Goal: Task Accomplishment & Management: Manage account settings

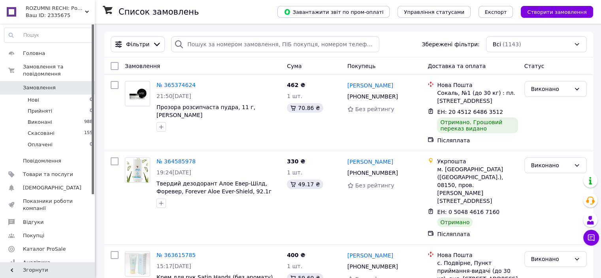
click at [87, 11] on icon at bounding box center [87, 12] width 4 height 4
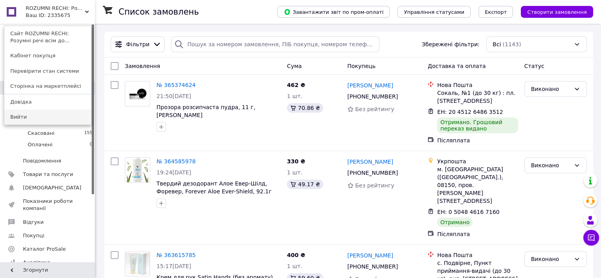
click at [62, 115] on link "Вийти" at bounding box center [47, 116] width 87 height 15
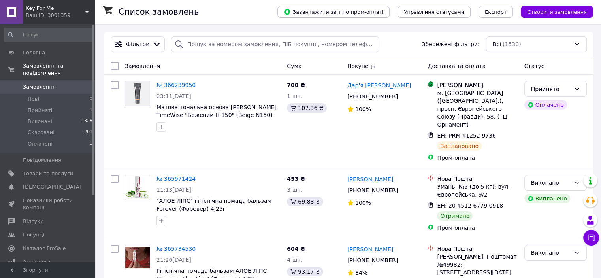
scroll to position [137, 0]
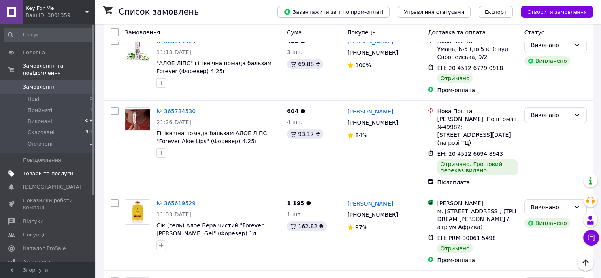
click at [54, 170] on span "Товари та послуги" at bounding box center [48, 173] width 50 height 7
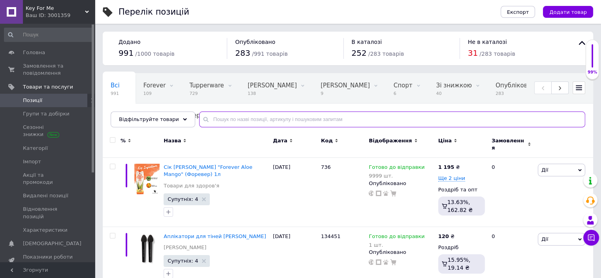
click at [275, 121] on input "text" at bounding box center [392, 119] width 386 height 16
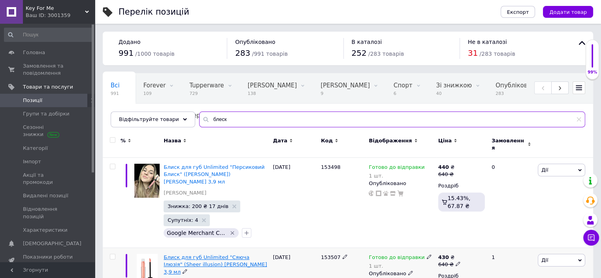
type input "блеск"
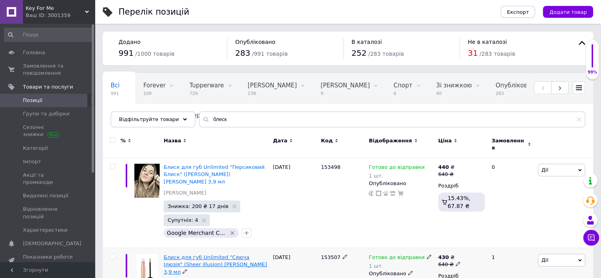
click at [240, 254] on span "Блиск для губ Unlimited "Сяюча Ілюзія" (Sheer illusion) [PERSON_NAME] 3,9 мл" at bounding box center [215, 264] width 103 height 20
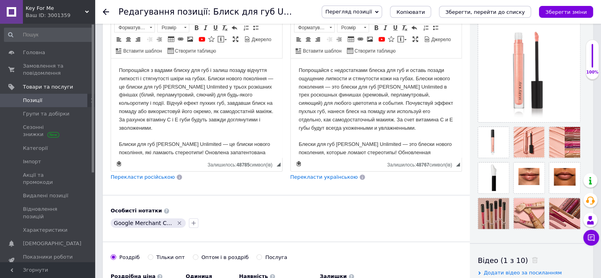
scroll to position [139, 0]
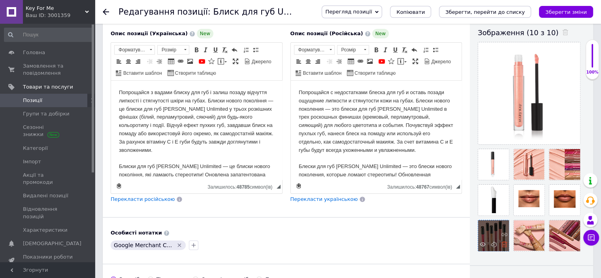
click at [505, 244] on icon at bounding box center [504, 244] width 6 height 6
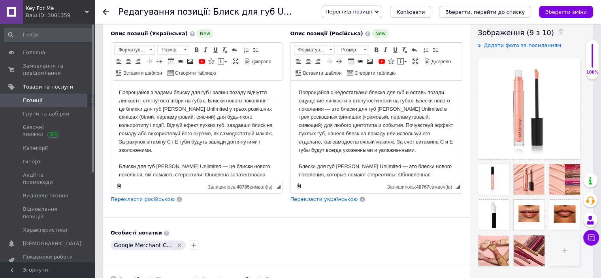
click at [517, 46] on span "Додати фото за посиланням" at bounding box center [521, 45] width 77 height 6
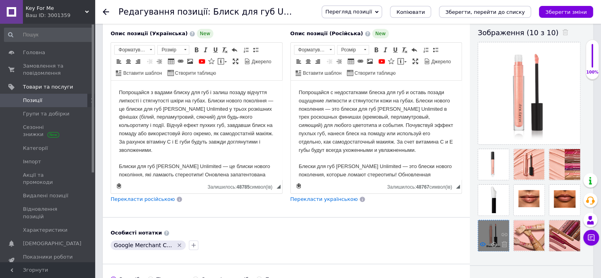
click at [481, 242] on use at bounding box center [482, 244] width 6 height 4
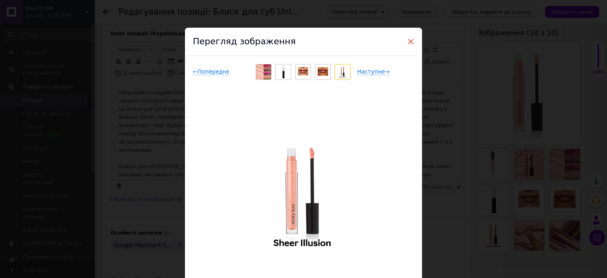
click at [410, 39] on span "×" at bounding box center [410, 41] width 7 height 13
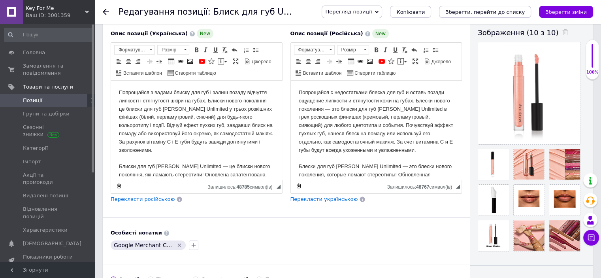
click at [472, 11] on icon "Зберегти, перейти до списку" at bounding box center [484, 12] width 79 height 6
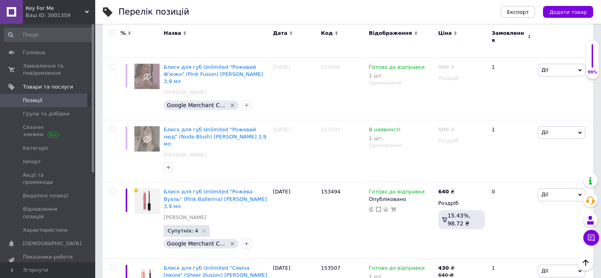
scroll to position [501, 0]
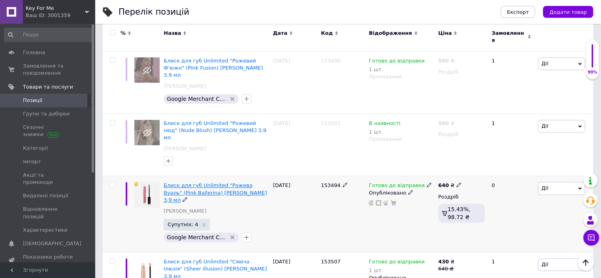
click at [232, 182] on span "Блиск для губ Unlimited "Рожева Вуаль" (Pink Ballerina) [PERSON_NAME] 3,9 мл" at bounding box center [215, 192] width 103 height 20
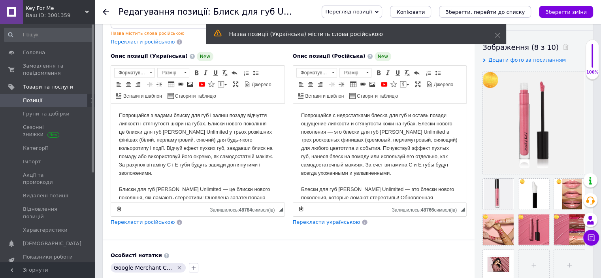
scroll to position [114, 0]
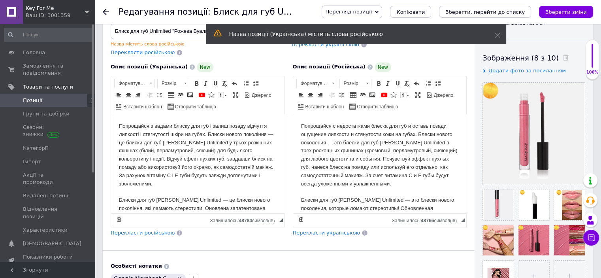
click at [517, 71] on span "Додати фото за посиланням" at bounding box center [526, 71] width 77 height 6
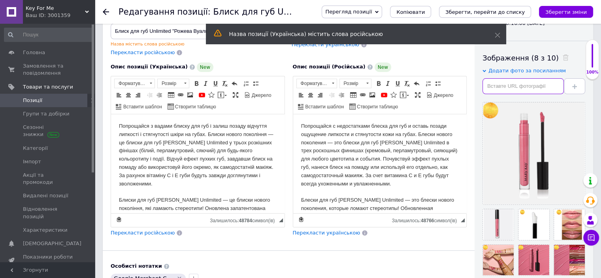
click at [502, 85] on input "text" at bounding box center [522, 86] width 81 height 16
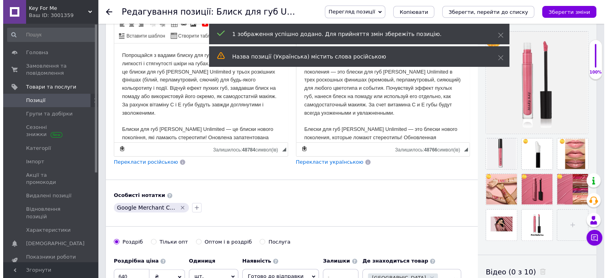
scroll to position [192, 0]
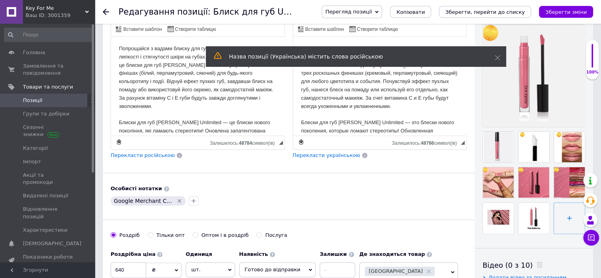
click at [568, 217] on input "file" at bounding box center [569, 218] width 31 height 31
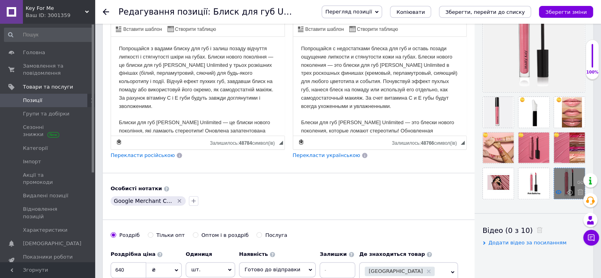
click at [558, 192] on icon at bounding box center [558, 192] width 6 height 6
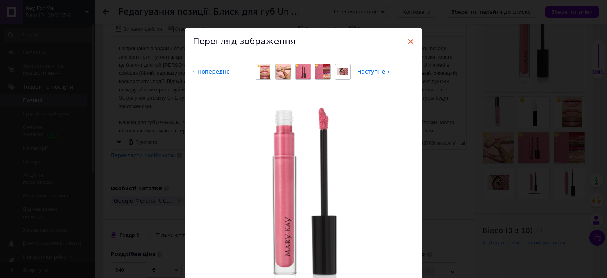
click at [408, 40] on span "×" at bounding box center [410, 41] width 7 height 13
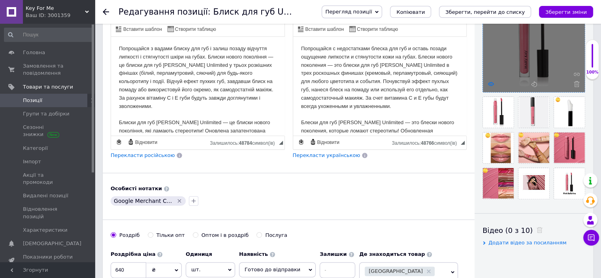
click at [489, 84] on use at bounding box center [491, 84] width 6 height 4
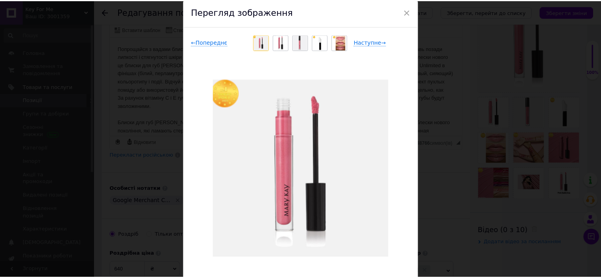
scroll to position [31, 0]
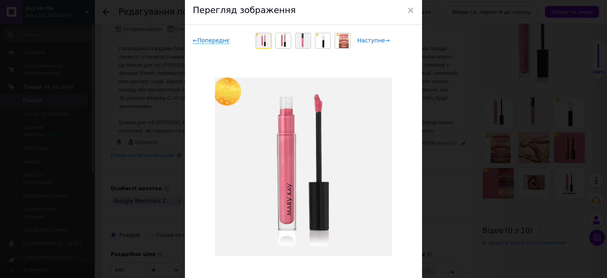
click at [374, 39] on span "Наступне →" at bounding box center [373, 40] width 32 height 7
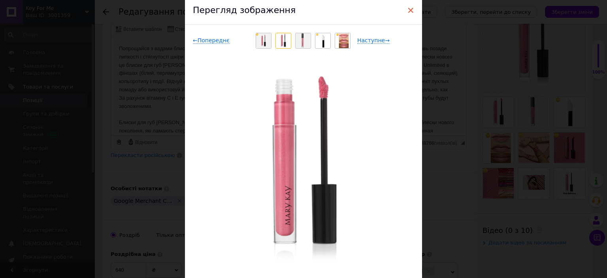
click at [409, 8] on span "×" at bounding box center [410, 10] width 7 height 13
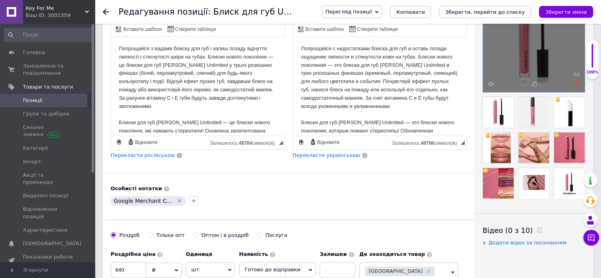
click at [578, 82] on use at bounding box center [576, 84] width 6 height 6
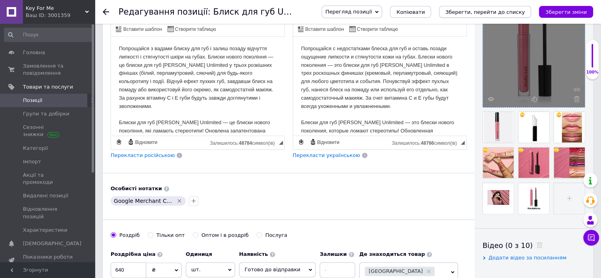
click at [477, 9] on icon "Зберегти, перейти до списку" at bounding box center [484, 12] width 79 height 6
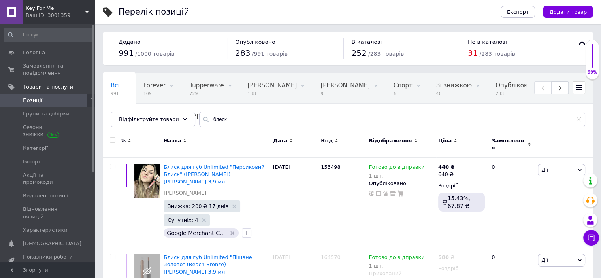
drag, startPoint x: 239, startPoint y: 110, endPoint x: 206, endPoint y: 113, distance: 32.9
click at [206, 113] on div "Всі 991 Forever 109 Видалити Редагувати Tupperware 729 Видалити Редагувати [PER…" at bounding box center [348, 100] width 490 height 54
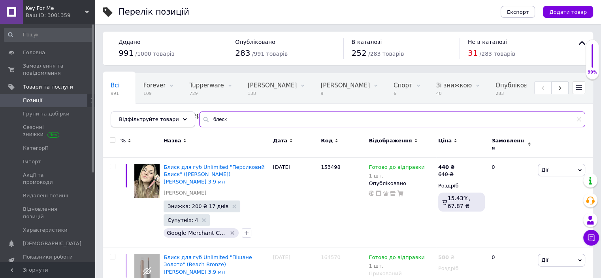
drag, startPoint x: 235, startPoint y: 122, endPoint x: 173, endPoint y: 115, distance: 62.5
click at [173, 115] on div "Відфільтруйте товари блеск" at bounding box center [348, 119] width 474 height 16
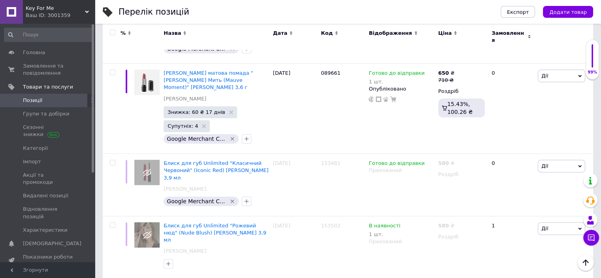
scroll to position [246, 0]
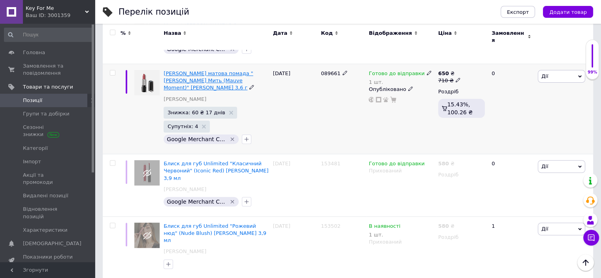
type input "[PERSON_NAME]"
click at [247, 70] on span "[PERSON_NAME] матова помада "[PERSON_NAME] Мить (Mauve Moment)" [PERSON_NAME] 3…" at bounding box center [208, 80] width 89 height 20
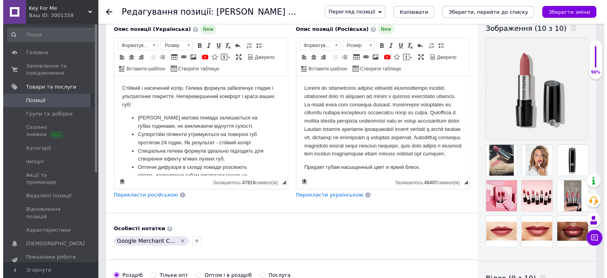
scroll to position [134, 0]
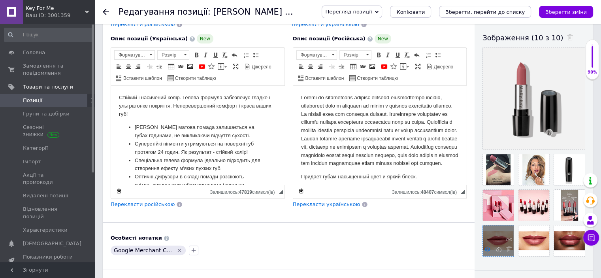
click at [487, 249] on use at bounding box center [487, 249] width 6 height 4
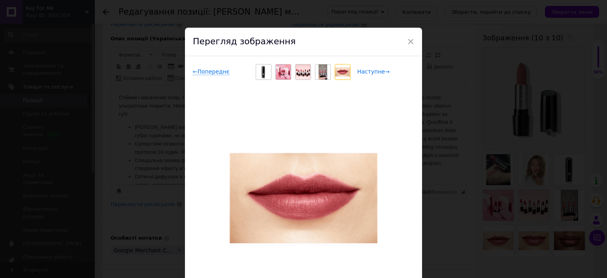
click at [372, 72] on span "Наступне →" at bounding box center [373, 71] width 32 height 7
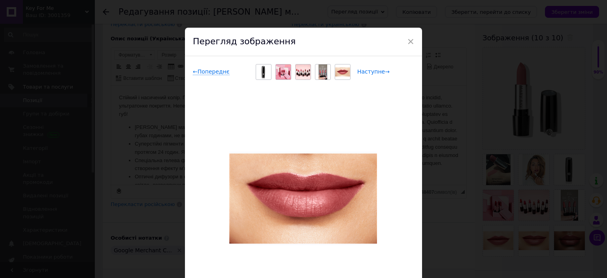
click at [372, 72] on span "Наступне →" at bounding box center [373, 71] width 32 height 7
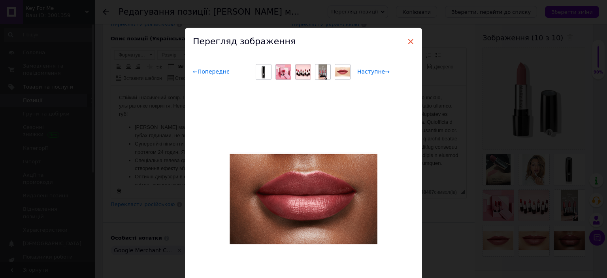
click at [409, 39] on span "×" at bounding box center [410, 41] width 7 height 13
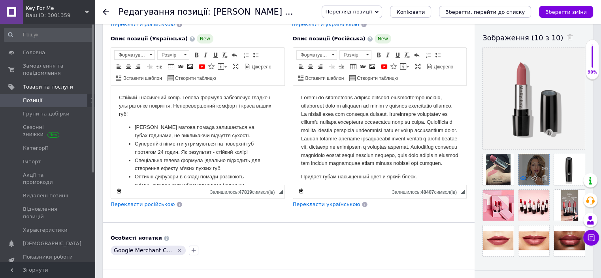
click at [523, 178] on use at bounding box center [523, 178] width 6 height 4
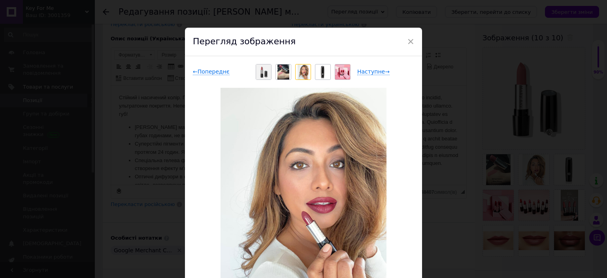
scroll to position [75, 0]
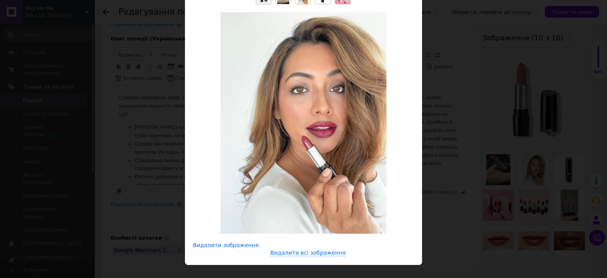
click at [231, 247] on span "Видалити зображення" at bounding box center [226, 245] width 66 height 7
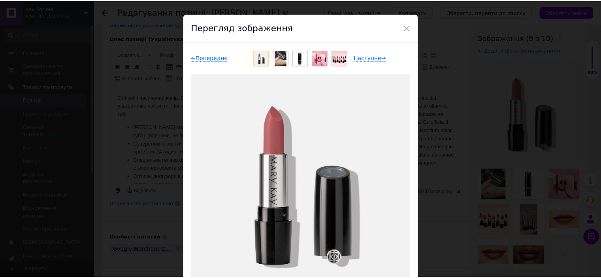
scroll to position [0, 0]
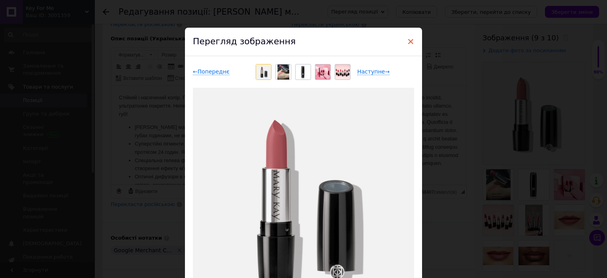
click at [409, 40] on span "×" at bounding box center [410, 41] width 7 height 13
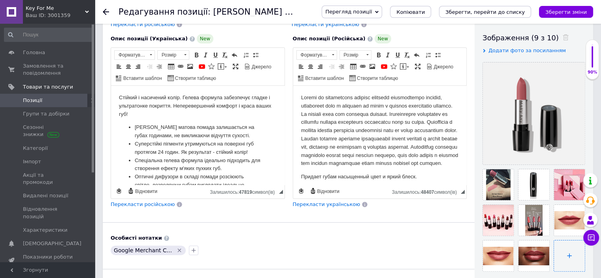
click at [570, 254] on input "file" at bounding box center [569, 255] width 31 height 31
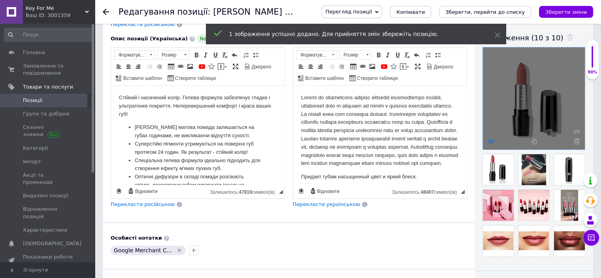
click at [490, 139] on use at bounding box center [491, 141] width 6 height 4
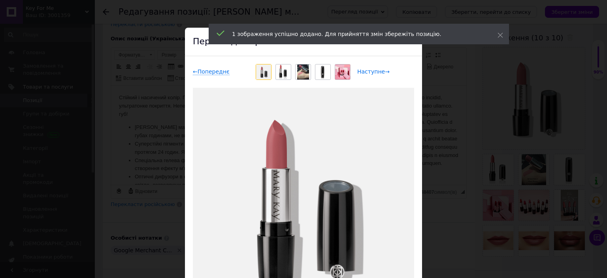
click at [375, 73] on span "Наступне →" at bounding box center [373, 71] width 32 height 7
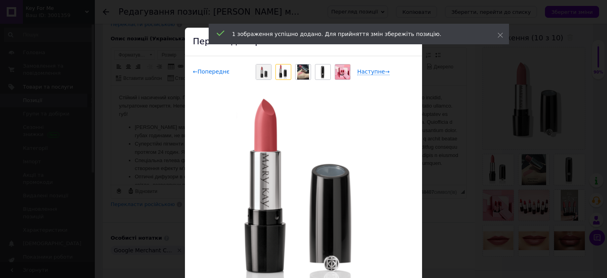
click at [212, 71] on span "← Попереднє" at bounding box center [211, 71] width 37 height 7
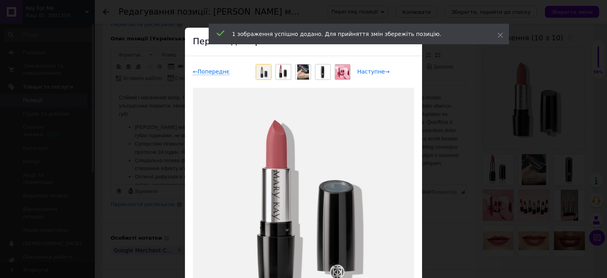
click at [376, 71] on span "Наступне →" at bounding box center [373, 71] width 32 height 7
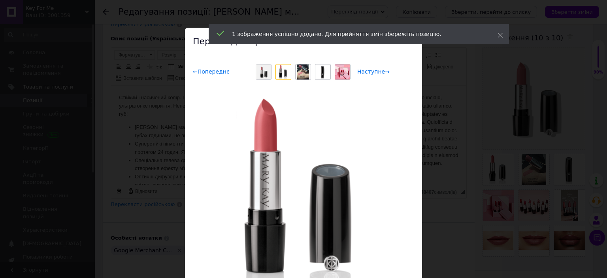
click at [417, 81] on div "← Попереднє Наступне → Видалити зображення Видалити всі зображення" at bounding box center [303, 198] width 237 height 284
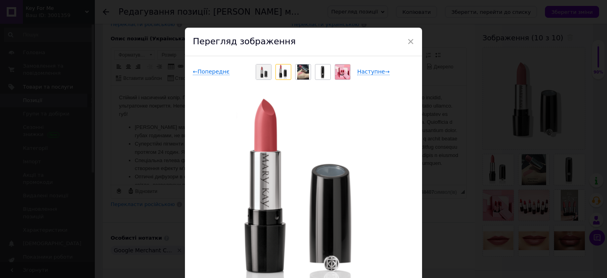
click at [502, 33] on div "× Перегляд зображення ← Попереднє Наступне → Видалити зображення Видалити всі з…" at bounding box center [303, 139] width 607 height 278
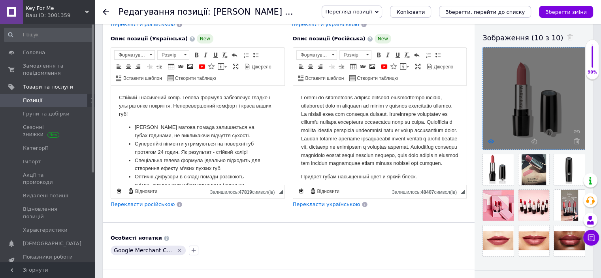
click at [489, 140] on icon at bounding box center [491, 141] width 6 height 6
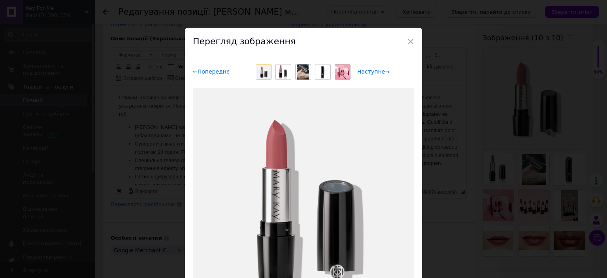
click at [374, 71] on span "Наступне →" at bounding box center [373, 71] width 32 height 7
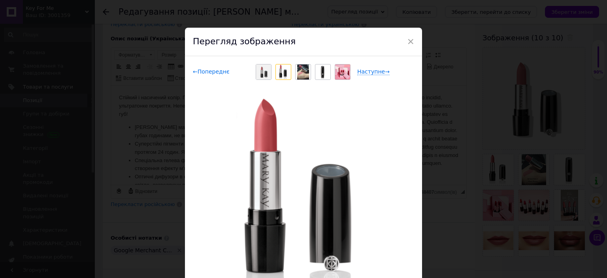
click at [213, 71] on span "← Попереднє" at bounding box center [211, 71] width 37 height 7
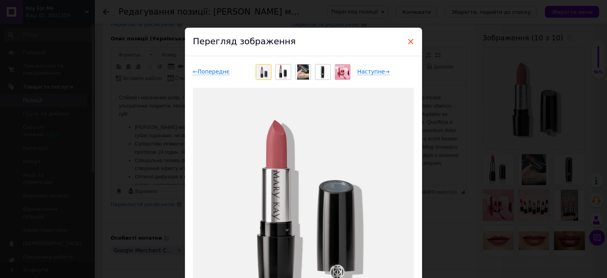
click at [408, 40] on span "×" at bounding box center [410, 41] width 7 height 13
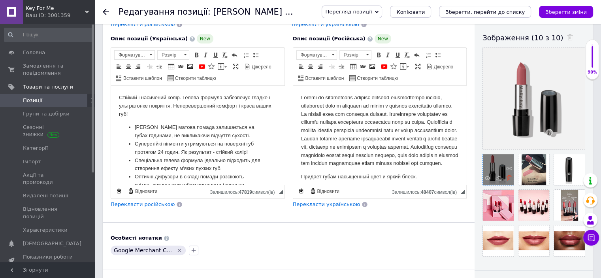
click at [509, 179] on use at bounding box center [509, 178] width 6 height 6
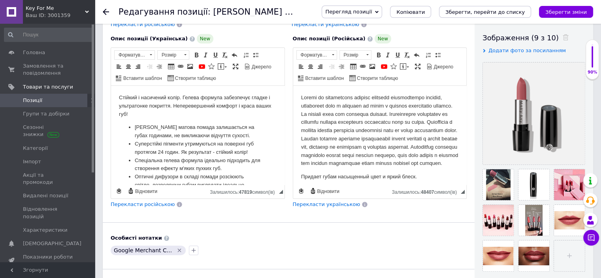
click at [104, 11] on use at bounding box center [106, 12] width 6 height 6
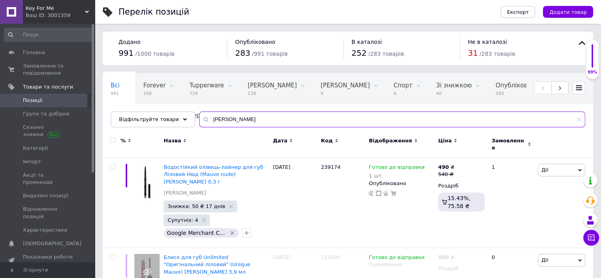
drag, startPoint x: 231, startPoint y: 118, endPoint x: 191, endPoint y: 114, distance: 39.7
click at [199, 114] on input "[PERSON_NAME]" at bounding box center [392, 119] width 386 height 16
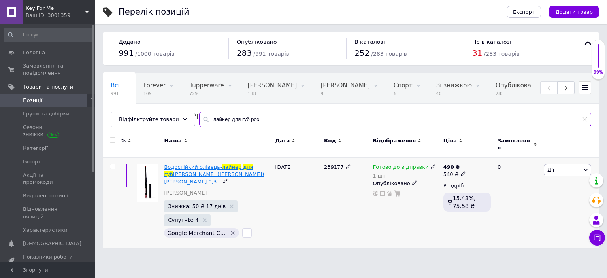
type input "лайнер для губ роз"
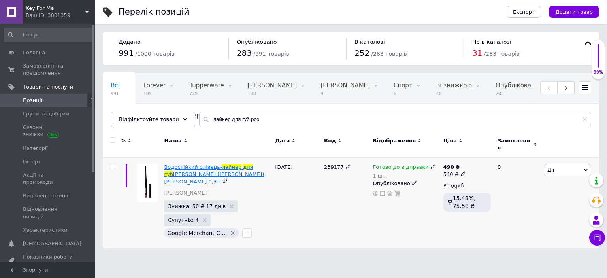
click at [178, 164] on span "Водостійкий олівець-" at bounding box center [193, 167] width 58 height 6
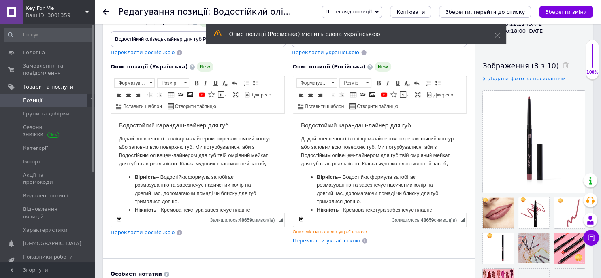
scroll to position [135, 0]
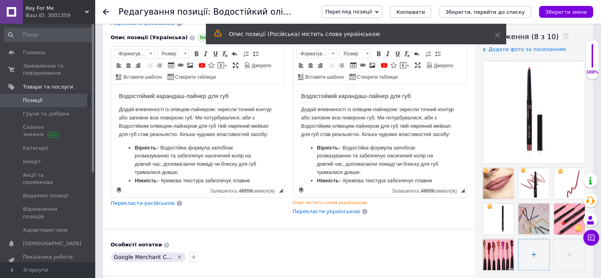
click at [534, 253] on input "file" at bounding box center [533, 254] width 31 height 31
type input "C:\fakepath\роз_4.png"
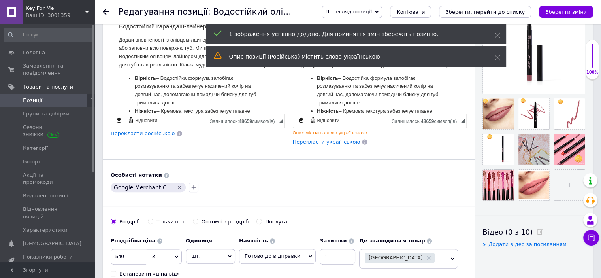
scroll to position [194, 0]
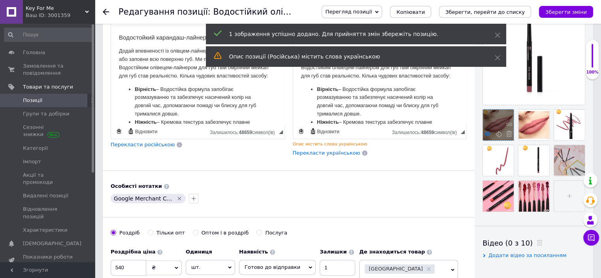
click at [487, 134] on icon at bounding box center [487, 134] width 6 height 6
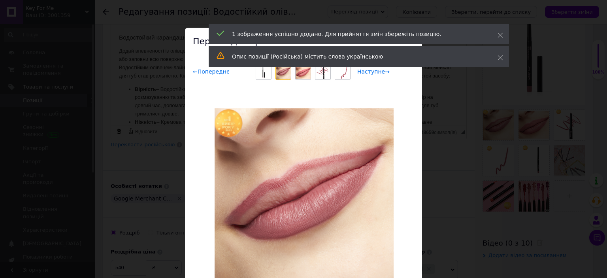
click at [371, 71] on span "Наступне →" at bounding box center [373, 71] width 32 height 7
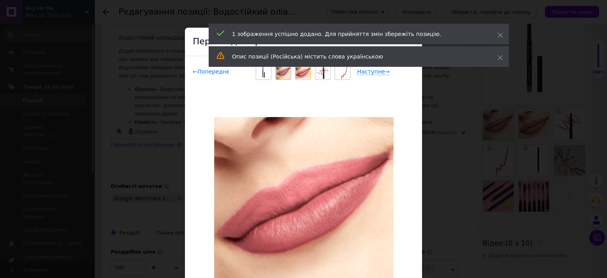
click at [211, 72] on span "← Попереднє" at bounding box center [211, 71] width 37 height 7
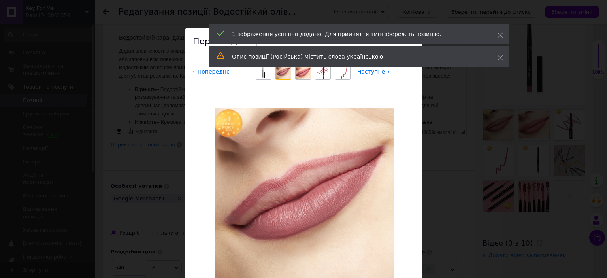
click at [405, 104] on div at bounding box center [303, 198] width 221 height 221
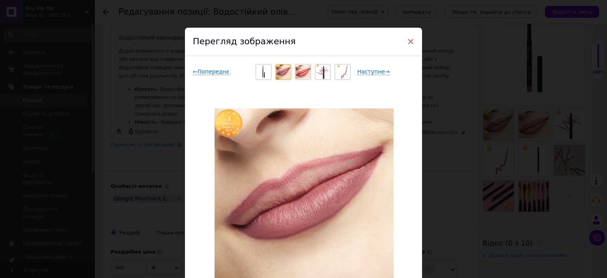
click at [409, 41] on span "×" at bounding box center [410, 41] width 7 height 13
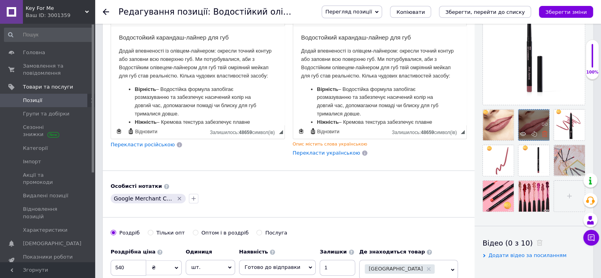
click at [545, 133] on icon at bounding box center [544, 134] width 6 height 6
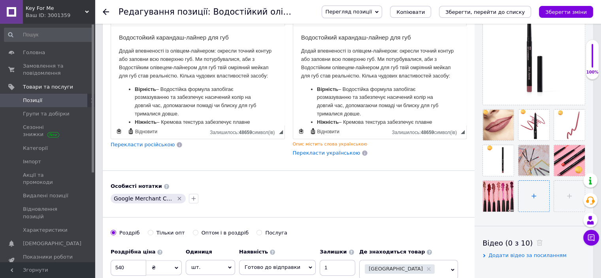
click at [535, 193] on input "file" at bounding box center [533, 195] width 31 height 31
type input "C:\fakepath\роз_2.png"
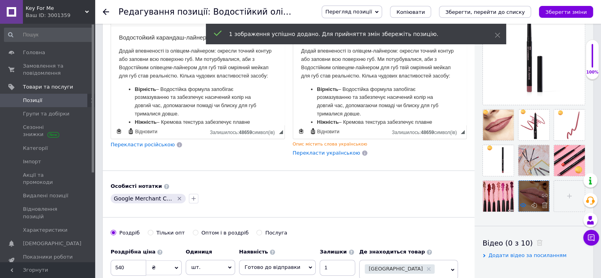
click at [523, 204] on icon at bounding box center [523, 205] width 6 height 6
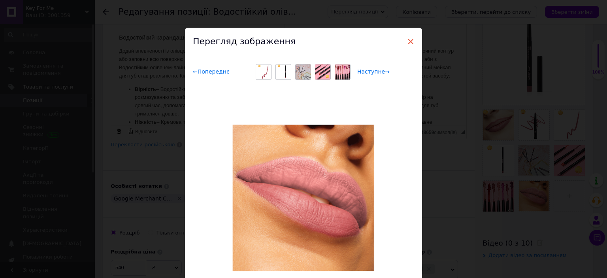
click at [409, 40] on span "×" at bounding box center [410, 41] width 7 height 13
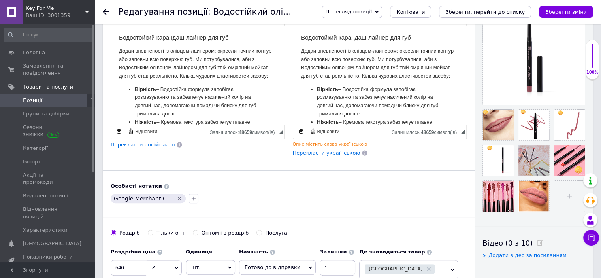
click at [472, 11] on icon "Зберегти, перейти до списку" at bounding box center [484, 12] width 79 height 6
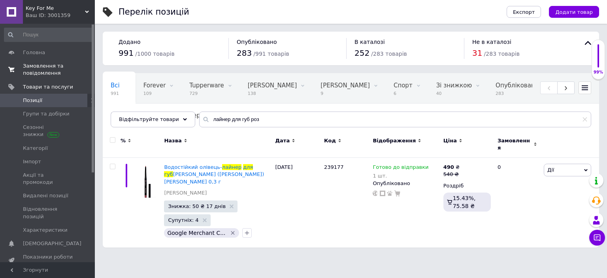
click at [49, 73] on span "Замовлення та повідомлення" at bounding box center [48, 69] width 50 height 14
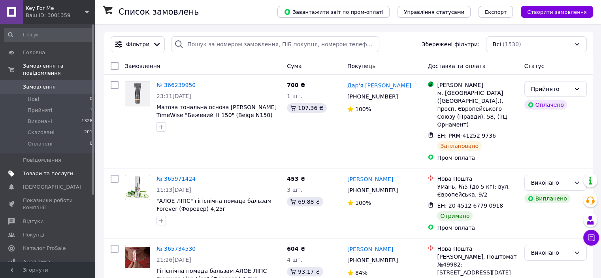
click at [50, 170] on span "Товари та послуги" at bounding box center [48, 173] width 50 height 7
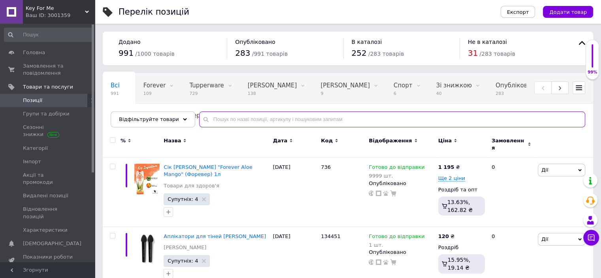
click at [278, 118] on input "text" at bounding box center [392, 119] width 386 height 16
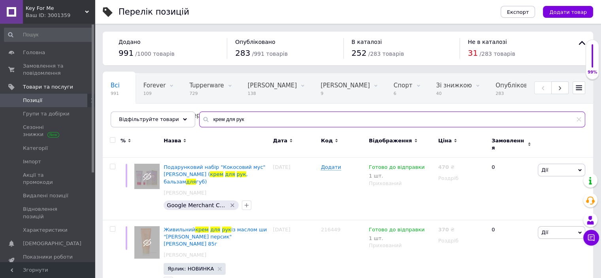
scroll to position [243, 0]
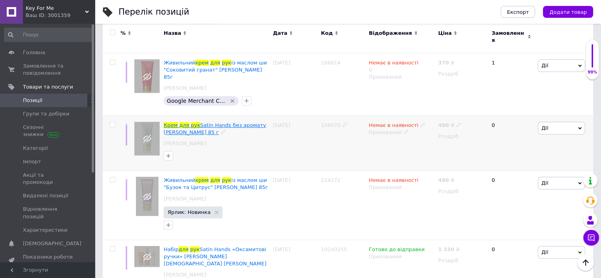
type input "крем для рук"
click at [232, 122] on span "Satin Hands без аромату [PERSON_NAME] 85 г" at bounding box center [215, 128] width 102 height 13
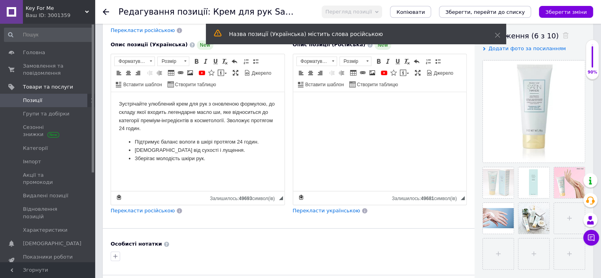
scroll to position [133, 0]
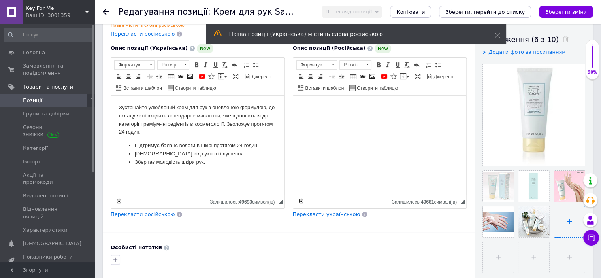
click at [570, 221] on input "file" at bounding box center [569, 221] width 31 height 31
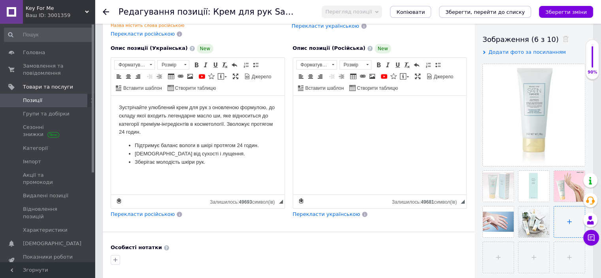
click at [570, 220] on input "file" at bounding box center [569, 221] width 31 height 31
drag, startPoint x: 492, startPoint y: 53, endPoint x: 502, endPoint y: 50, distance: 10.7
click at [502, 50] on span "Додати фото за посиланням" at bounding box center [526, 52] width 77 height 6
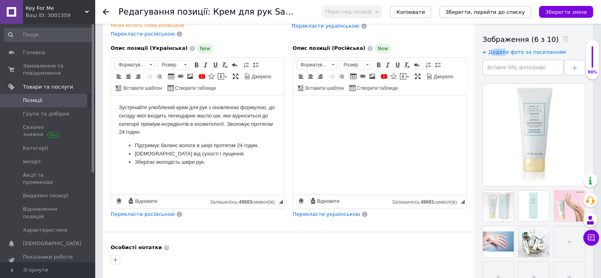
click at [502, 50] on span "Додати фото за посиланням" at bounding box center [526, 52] width 77 height 6
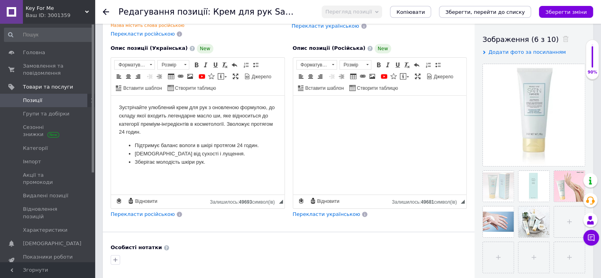
click at [501, 53] on span "Додати фото за посиланням" at bounding box center [526, 52] width 77 height 6
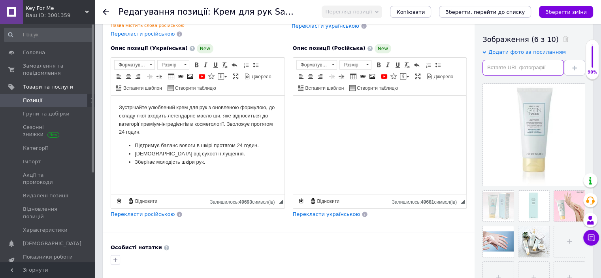
click at [499, 64] on input "text" at bounding box center [522, 68] width 81 height 16
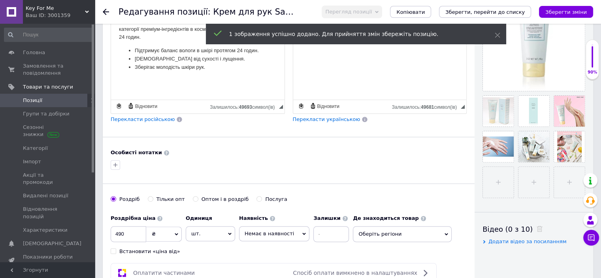
scroll to position [254, 0]
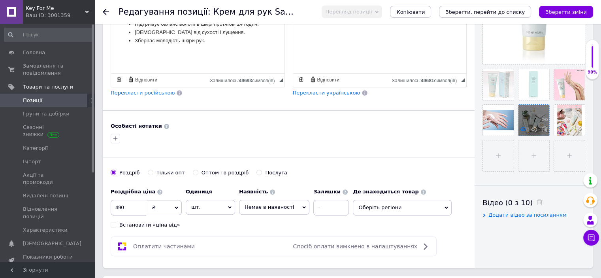
click at [521, 128] on icon at bounding box center [523, 129] width 6 height 6
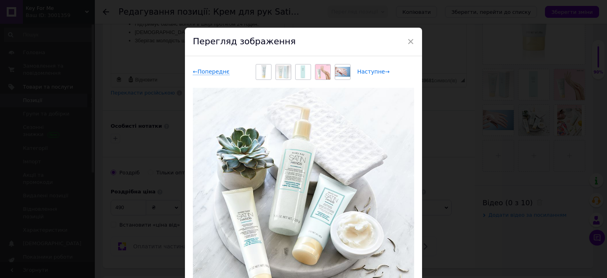
click at [371, 72] on span "Наступне →" at bounding box center [373, 71] width 32 height 7
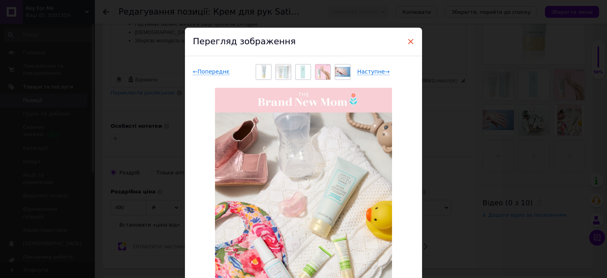
click at [410, 41] on span "×" at bounding box center [410, 41] width 7 height 13
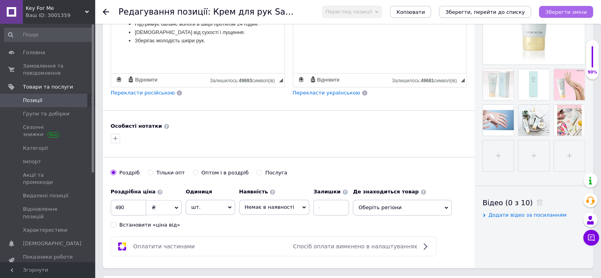
click at [566, 10] on icon "Зберегти зміни" at bounding box center [565, 12] width 41 height 6
click at [474, 10] on icon "Зберегти, перейти до списку" at bounding box center [484, 12] width 79 height 6
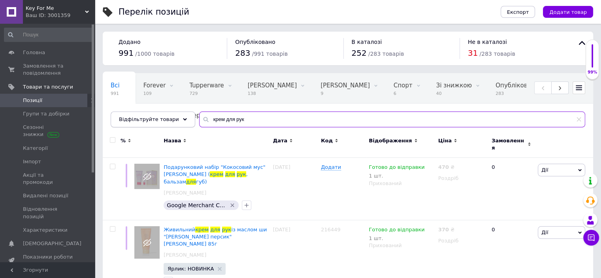
drag, startPoint x: 256, startPoint y: 118, endPoint x: 154, endPoint y: 118, distance: 101.5
click at [154, 118] on div "Відфільтруйте товари крем для рук" at bounding box center [348, 119] width 474 height 16
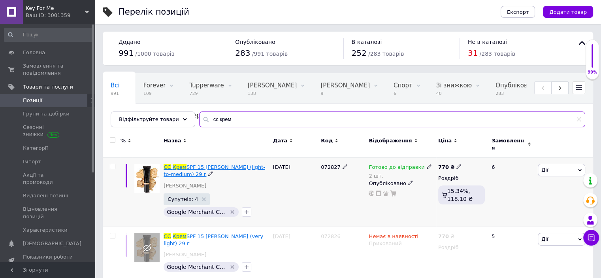
type input "сс крем"
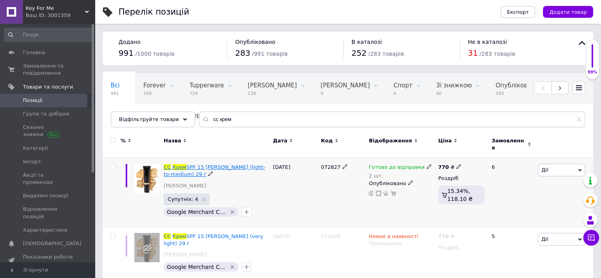
click at [199, 164] on span "SPF 15 [PERSON_NAME] (light-to-medium) 29 г" at bounding box center [215, 170] width 102 height 13
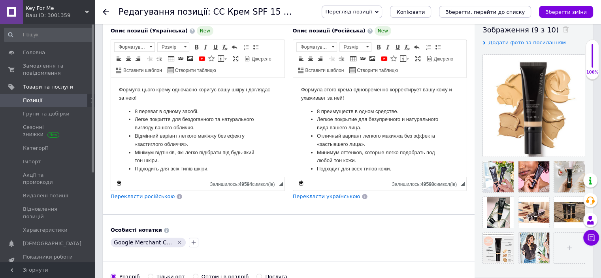
scroll to position [150, 0]
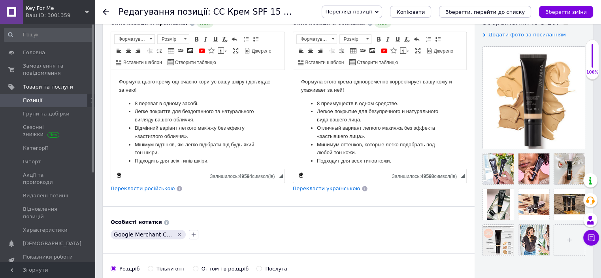
click at [516, 35] on span "Додати фото за посиланням" at bounding box center [526, 35] width 77 height 6
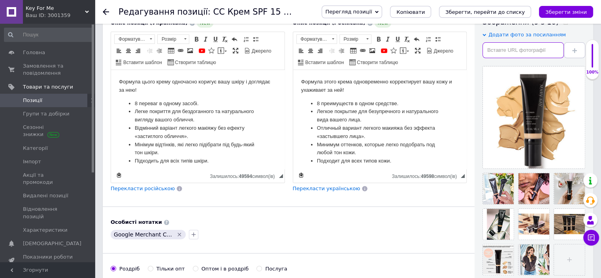
click at [513, 44] on input "text" at bounding box center [522, 50] width 81 height 16
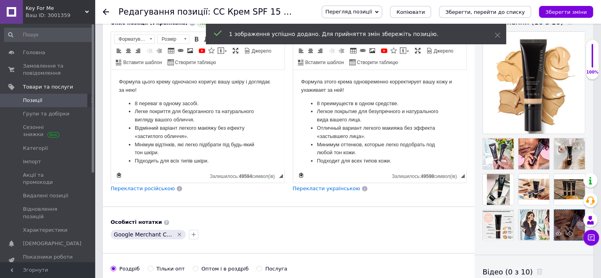
click at [578, 235] on icon at bounding box center [580, 233] width 6 height 6
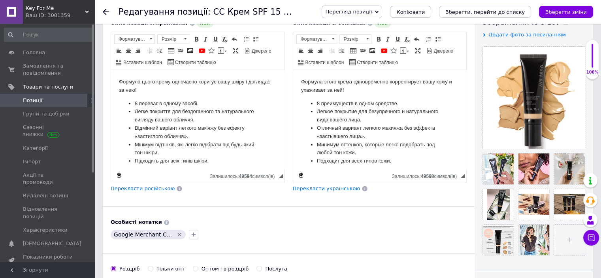
click at [103, 12] on use at bounding box center [106, 12] width 6 height 6
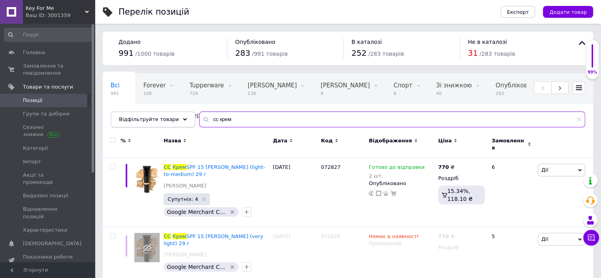
drag, startPoint x: 231, startPoint y: 120, endPoint x: 164, endPoint y: 115, distance: 67.7
click at [164, 115] on div "Відфільтруйте товари сс крем" at bounding box center [348, 119] width 474 height 16
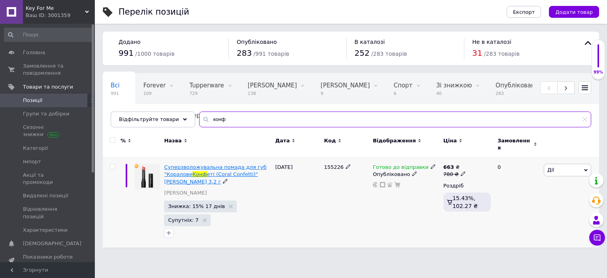
type input "конф"
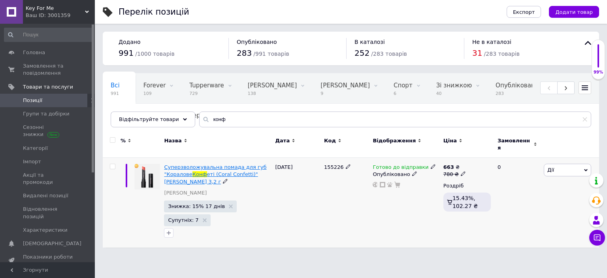
click at [233, 171] on span "еті (Coral Confetti)" [PERSON_NAME] 3,2 г" at bounding box center [211, 177] width 94 height 13
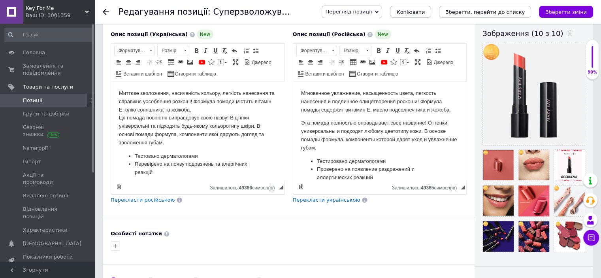
scroll to position [137, 0]
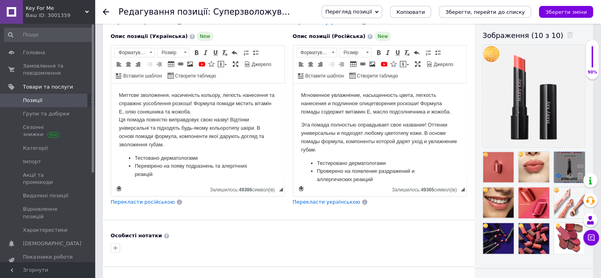
click at [557, 174] on use at bounding box center [558, 176] width 6 height 4
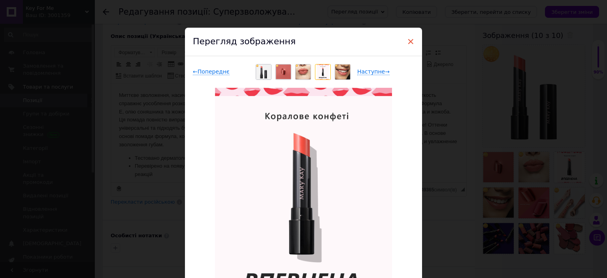
click at [409, 40] on span "×" at bounding box center [410, 41] width 7 height 13
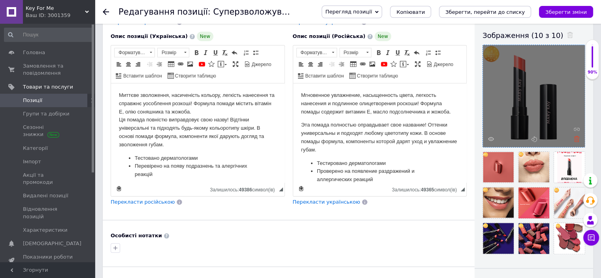
click at [576, 137] on icon at bounding box center [576, 139] width 6 height 6
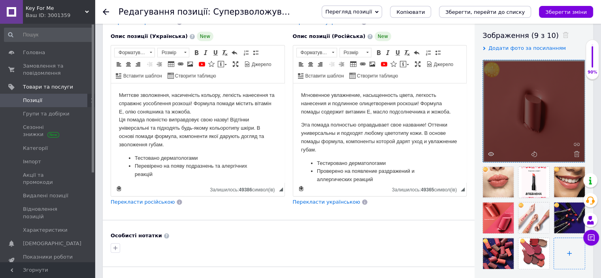
click at [569, 252] on input "file" at bounding box center [569, 253] width 31 height 31
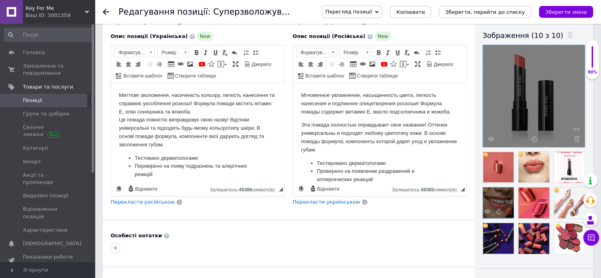
click at [510, 211] on icon at bounding box center [509, 211] width 6 height 6
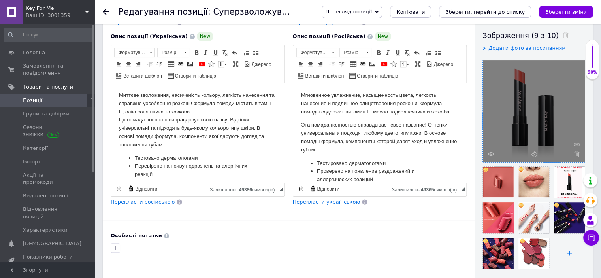
click at [568, 252] on input "file" at bounding box center [569, 253] width 31 height 31
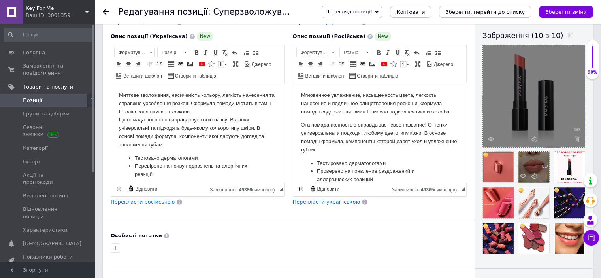
click at [543, 175] on icon at bounding box center [544, 176] width 6 height 6
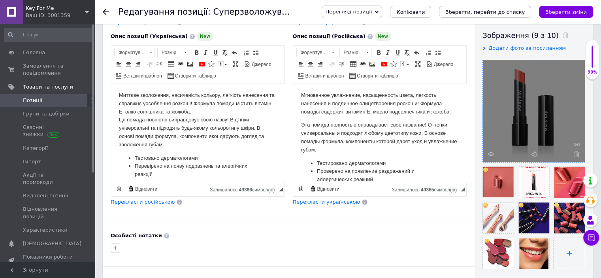
click at [569, 253] on input "file" at bounding box center [569, 253] width 31 height 31
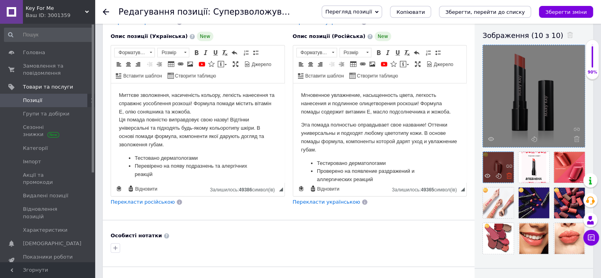
click at [508, 177] on use at bounding box center [509, 176] width 6 height 6
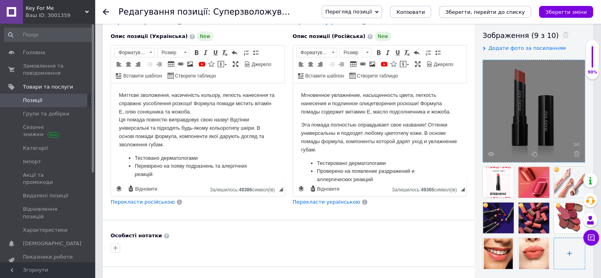
click at [569, 251] on input "file" at bounding box center [569, 253] width 31 height 31
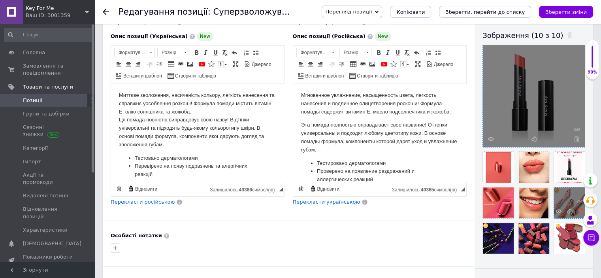
click at [579, 212] on icon at bounding box center [580, 211] width 6 height 6
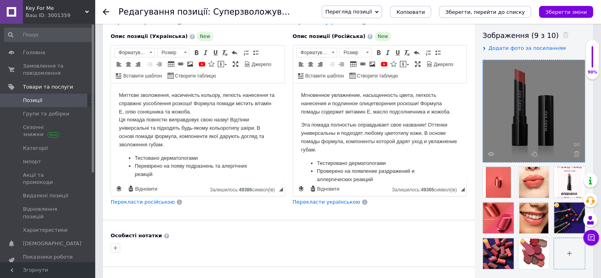
click at [569, 254] on input "file" at bounding box center [569, 253] width 31 height 31
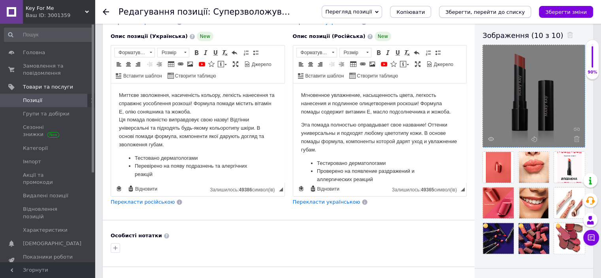
click at [480, 13] on icon "Зберегти, перейти до списку" at bounding box center [484, 12] width 79 height 6
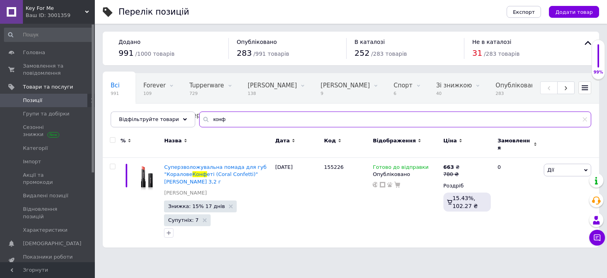
click at [234, 118] on input "конф" at bounding box center [395, 119] width 392 height 16
type input "к"
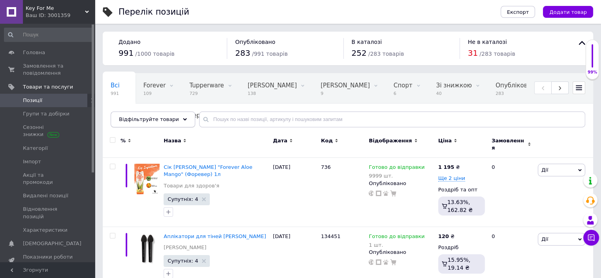
click at [183, 119] on use at bounding box center [185, 119] width 4 height 2
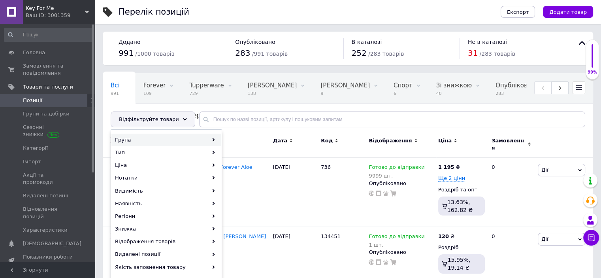
click at [176, 140] on div "Група" at bounding box center [166, 139] width 110 height 13
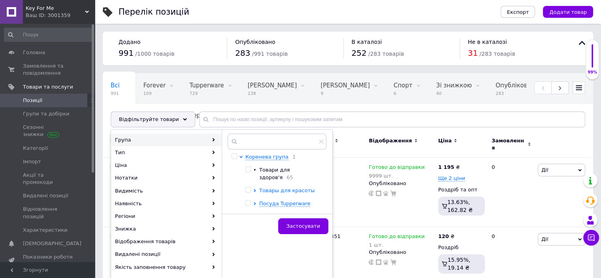
click at [254, 189] on icon at bounding box center [255, 190] width 2 height 3
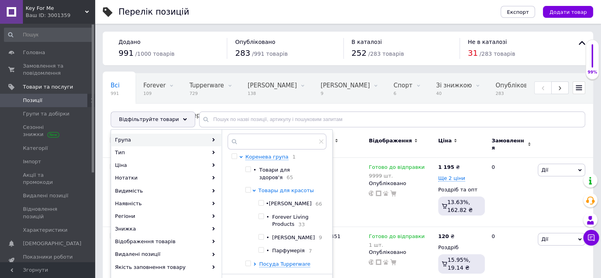
scroll to position [16, 0]
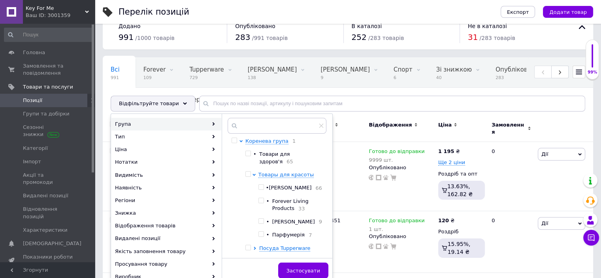
click at [261, 231] on input "checkbox" at bounding box center [260, 233] width 5 height 5
checkbox input "true"
click at [298, 267] on span "Застосувати" at bounding box center [303, 270] width 34 height 6
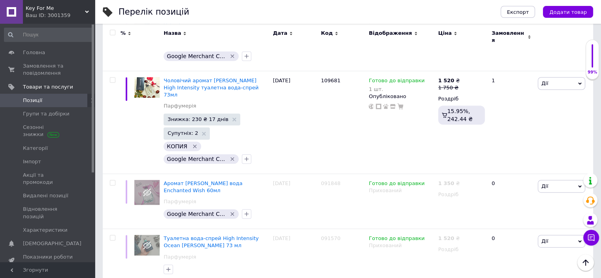
scroll to position [421, 0]
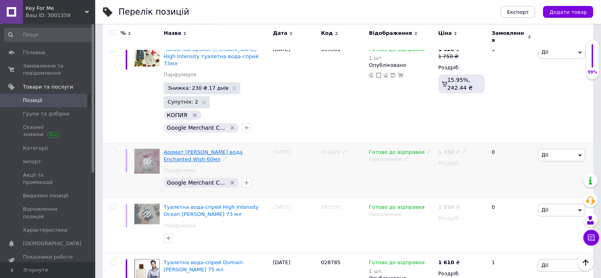
click at [242, 149] on span "Аромат [PERSON_NAME] вода Enchanted Wish 60мл" at bounding box center [203, 155] width 79 height 13
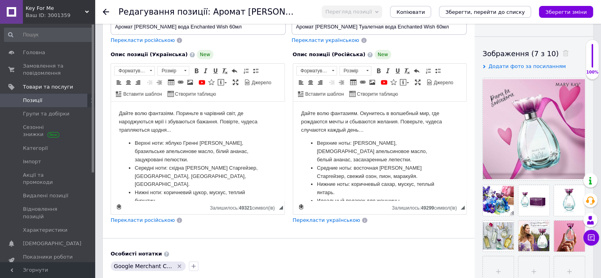
scroll to position [120, 0]
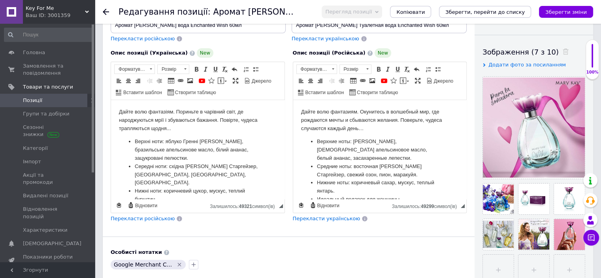
click at [105, 12] on use at bounding box center [106, 12] width 6 height 6
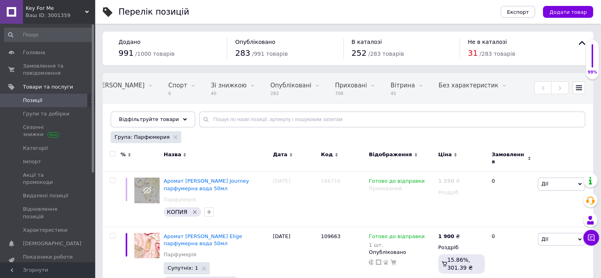
scroll to position [0, 231]
click at [173, 136] on use at bounding box center [175, 137] width 4 height 4
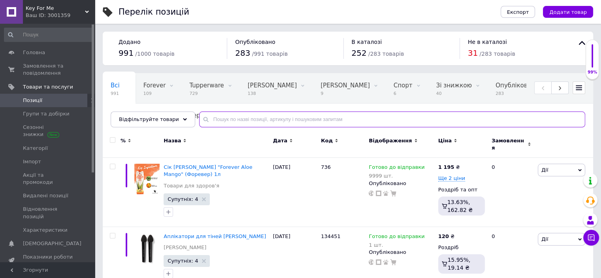
click at [229, 120] on input "text" at bounding box center [392, 119] width 386 height 16
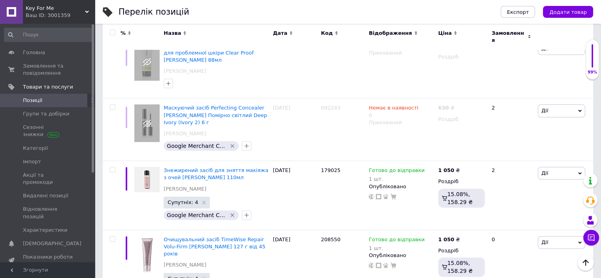
scroll to position [279, 0]
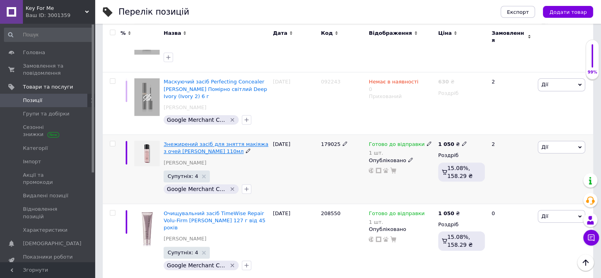
type input "средство"
click at [224, 141] on span "Знежирений засіб для зняття макіяжа з очей [PERSON_NAME] 110мл" at bounding box center [216, 147] width 105 height 13
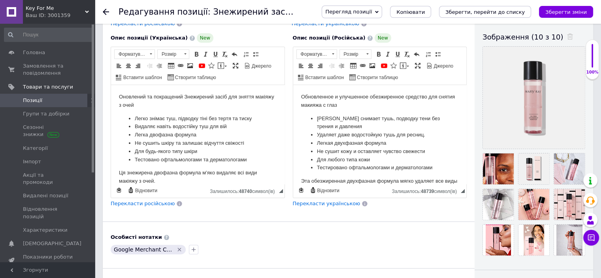
click at [106, 11] on icon at bounding box center [106, 12] width 6 height 6
